Goal: Use online tool/utility

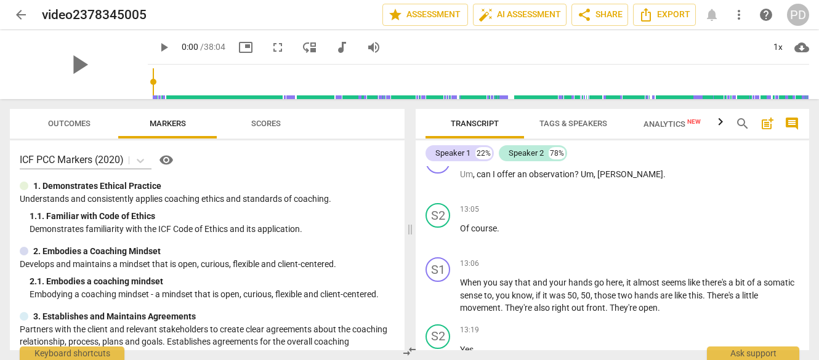
scroll to position [2026, 0]
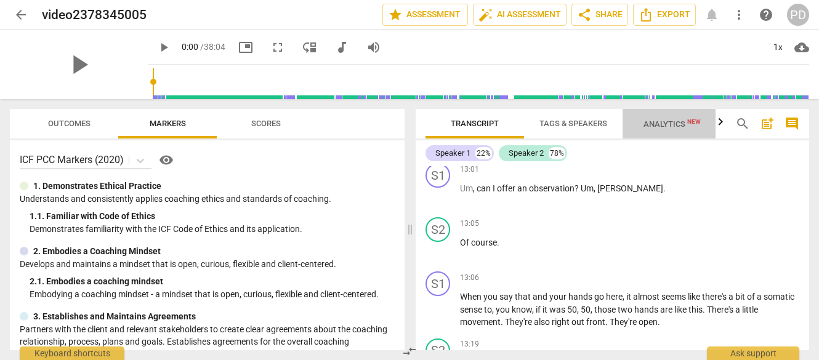
click at [656, 122] on span "Analytics New" at bounding box center [672, 123] width 57 height 9
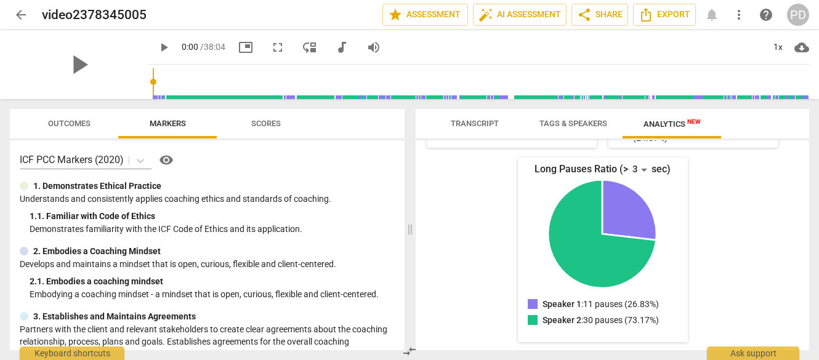
scroll to position [0, 0]
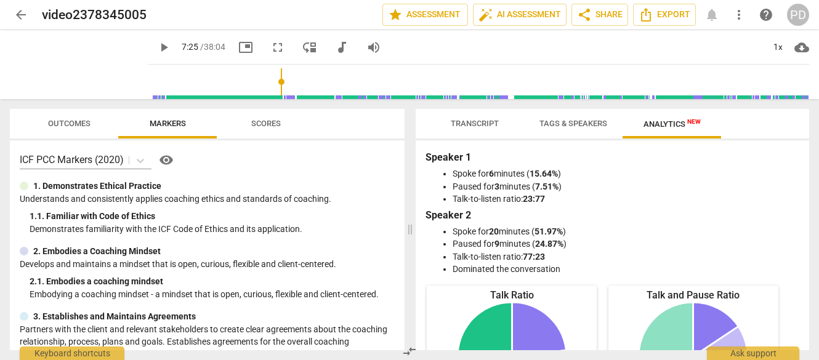
type input "445"
click at [269, 99] on input "range" at bounding box center [481, 81] width 656 height 39
